Goal: Transaction & Acquisition: Purchase product/service

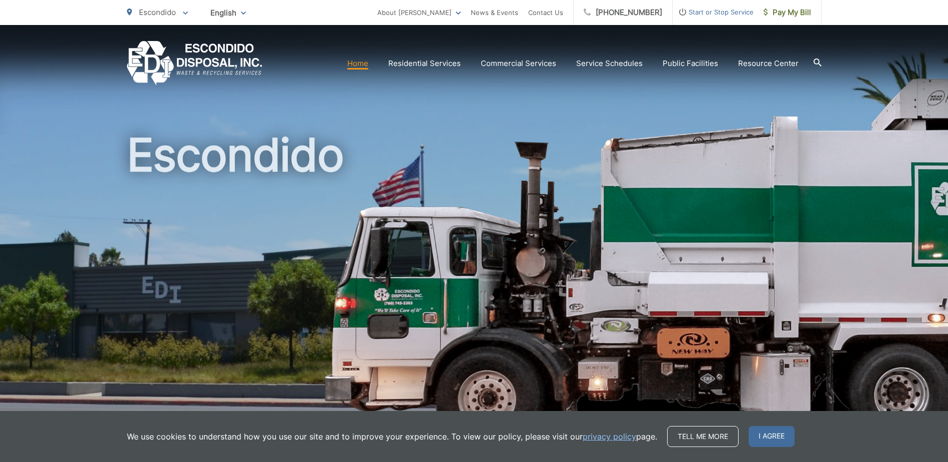
click at [360, 63] on link "Home" at bounding box center [357, 63] width 21 height 12
click at [793, 10] on span "Pay My Bill" at bounding box center [787, 12] width 47 height 12
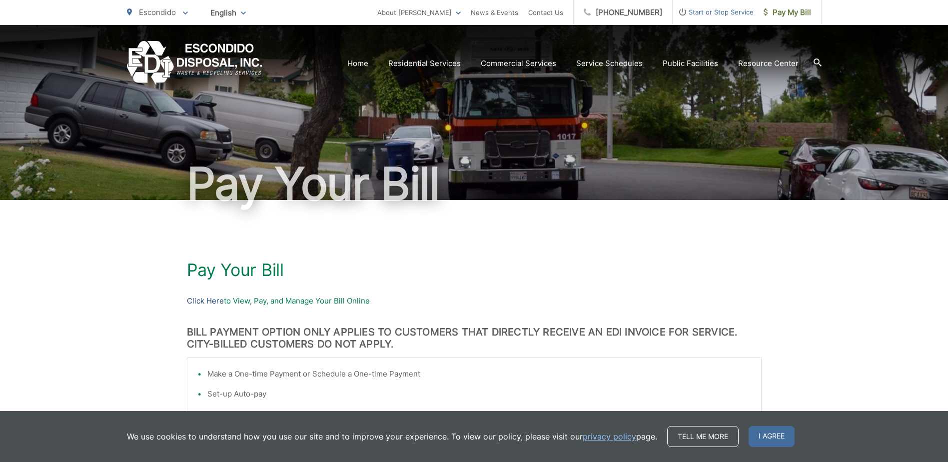
click at [207, 303] on link "Click Here" at bounding box center [205, 301] width 37 height 12
